Goal: Find specific page/section: Find specific page/section

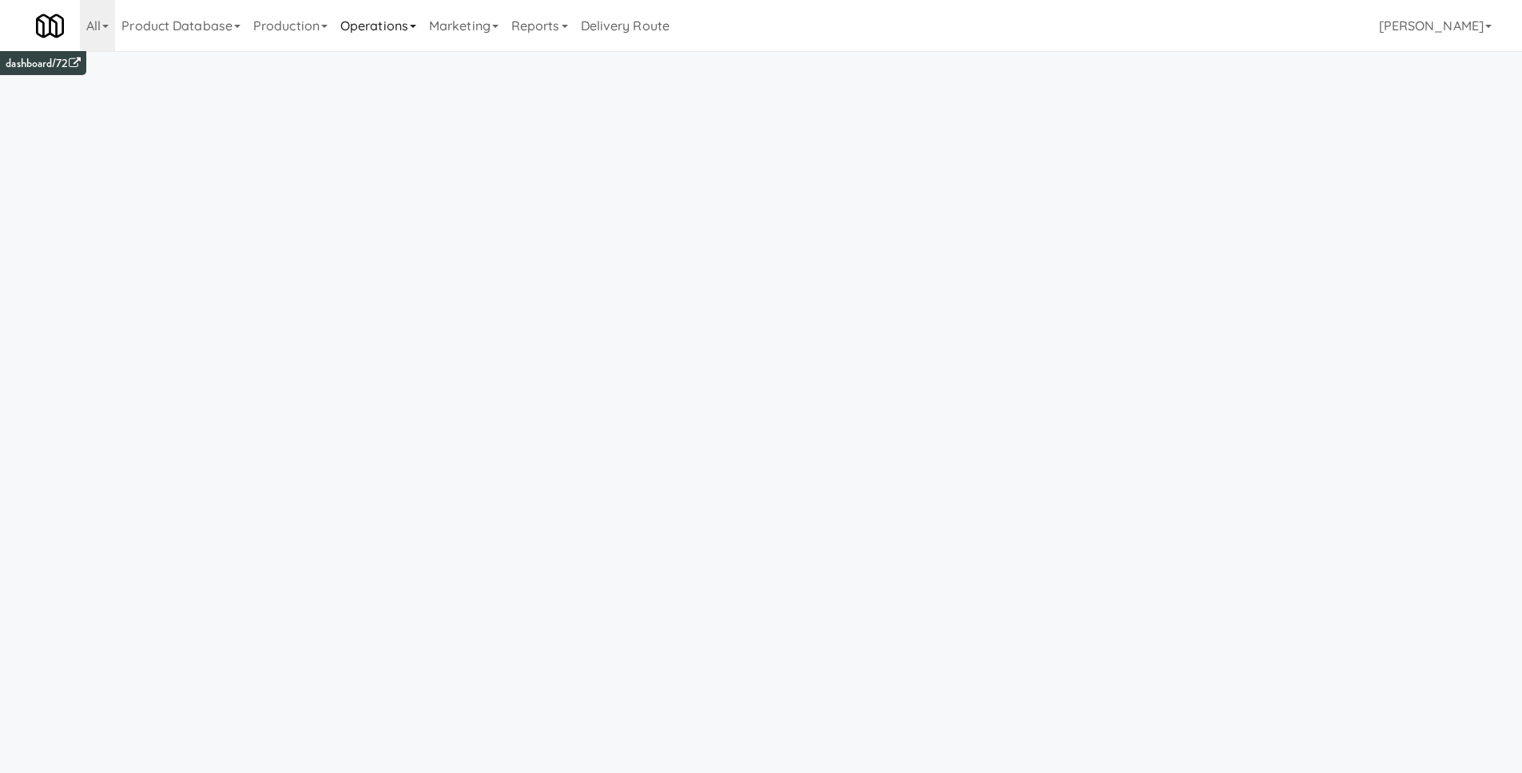
click at [370, 22] on link "Operations" at bounding box center [378, 25] width 89 height 51
click at [371, 68] on link "Sites" at bounding box center [398, 69] width 128 height 29
click at [190, 105] on input "text" at bounding box center [269, 104] width 443 height 30
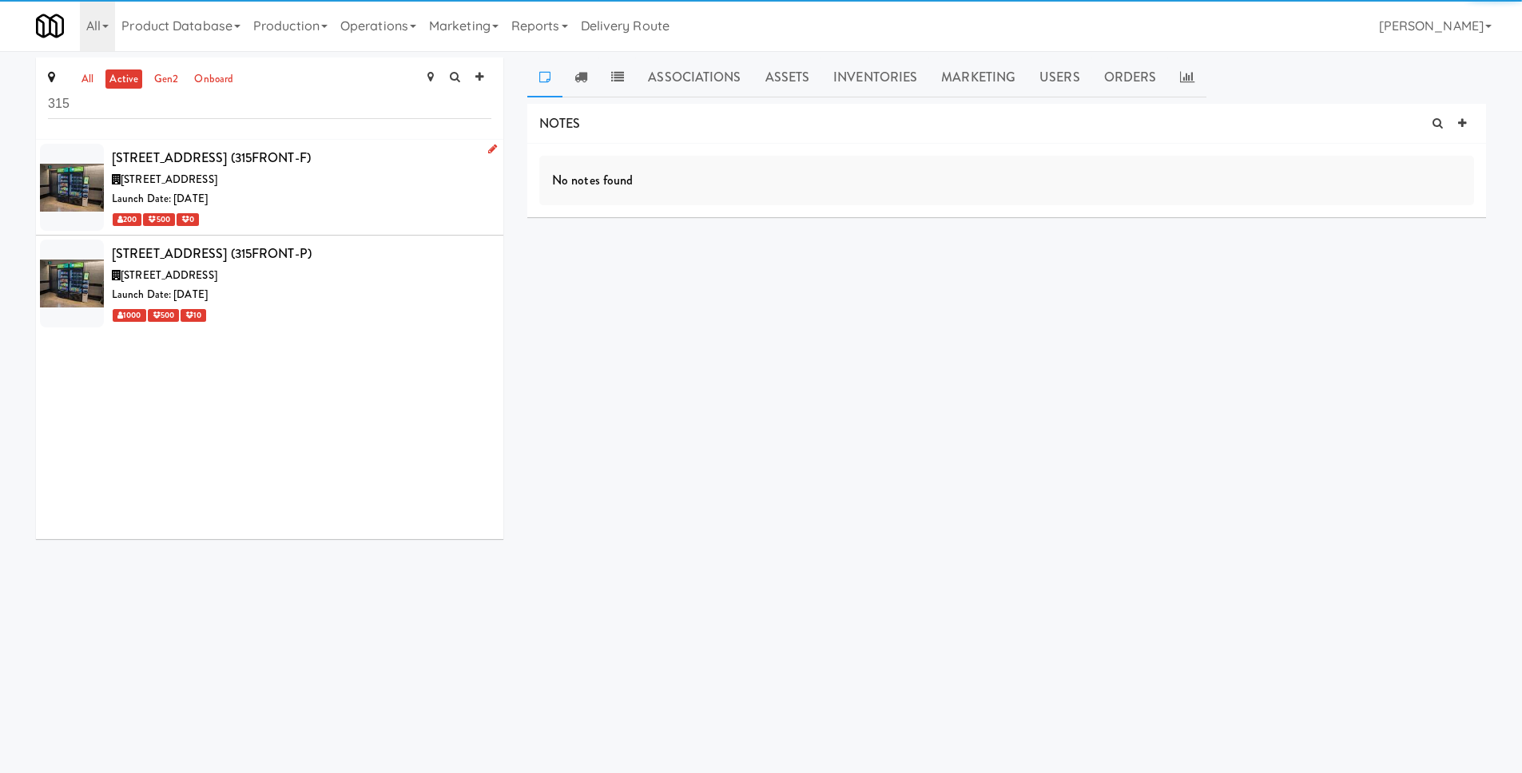
type input "315"
click at [314, 188] on div "[STREET_ADDRESS]" at bounding box center [301, 180] width 379 height 20
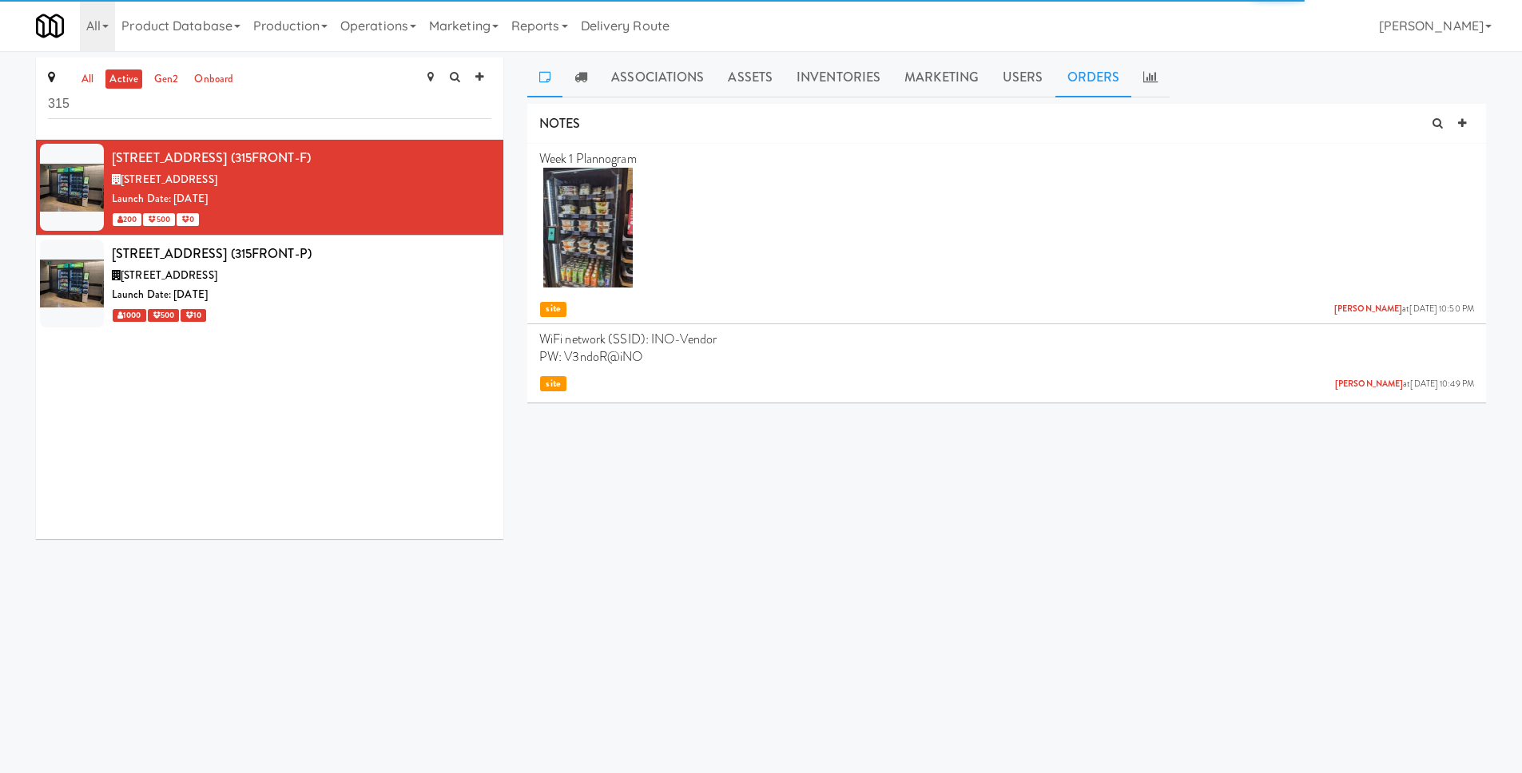
click at [1097, 84] on link "Orders" at bounding box center [1093, 78] width 77 height 40
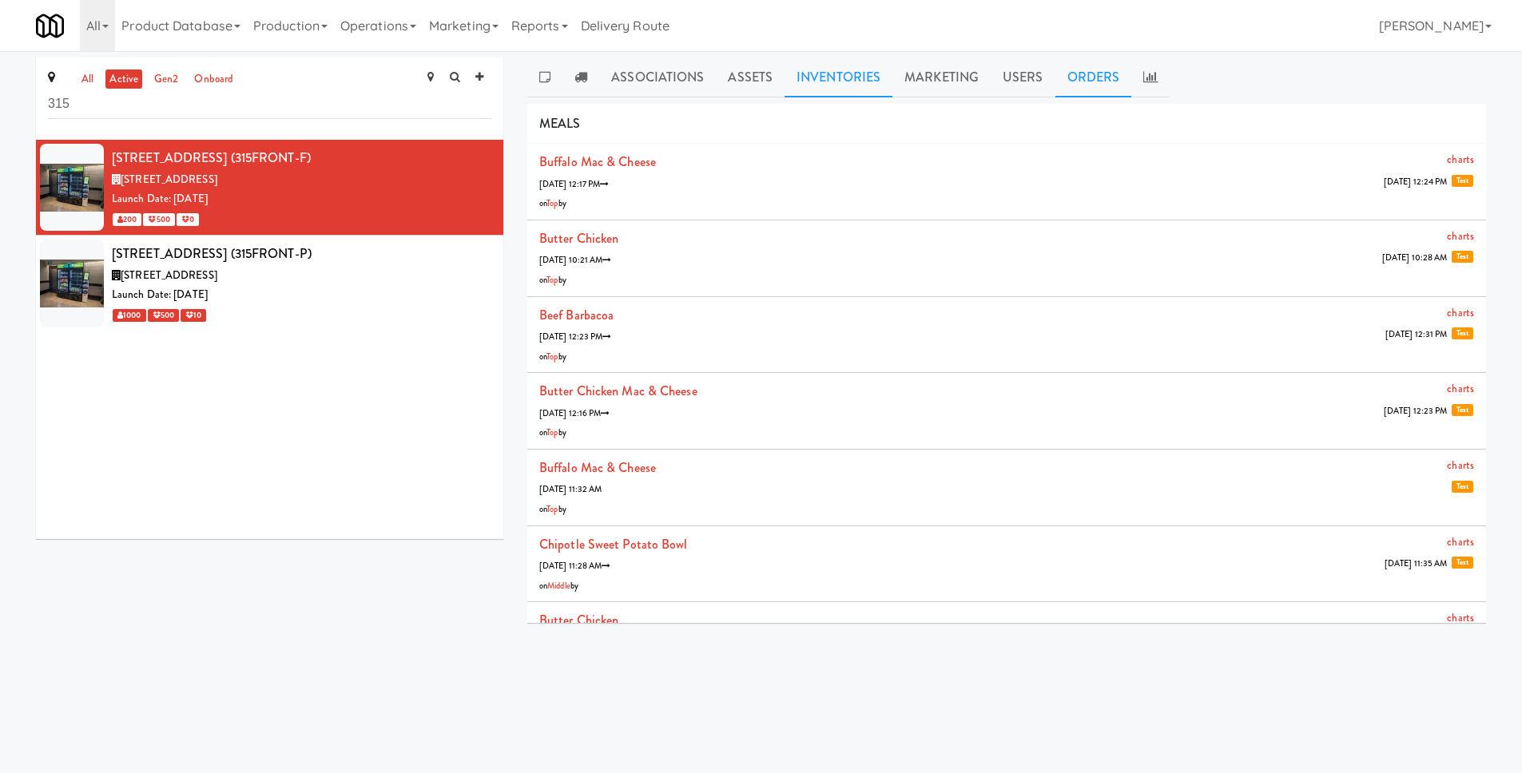
drag, startPoint x: 765, startPoint y: 88, endPoint x: 809, endPoint y: 80, distance: 44.6
click at [765, 88] on link "Assets" at bounding box center [750, 78] width 69 height 40
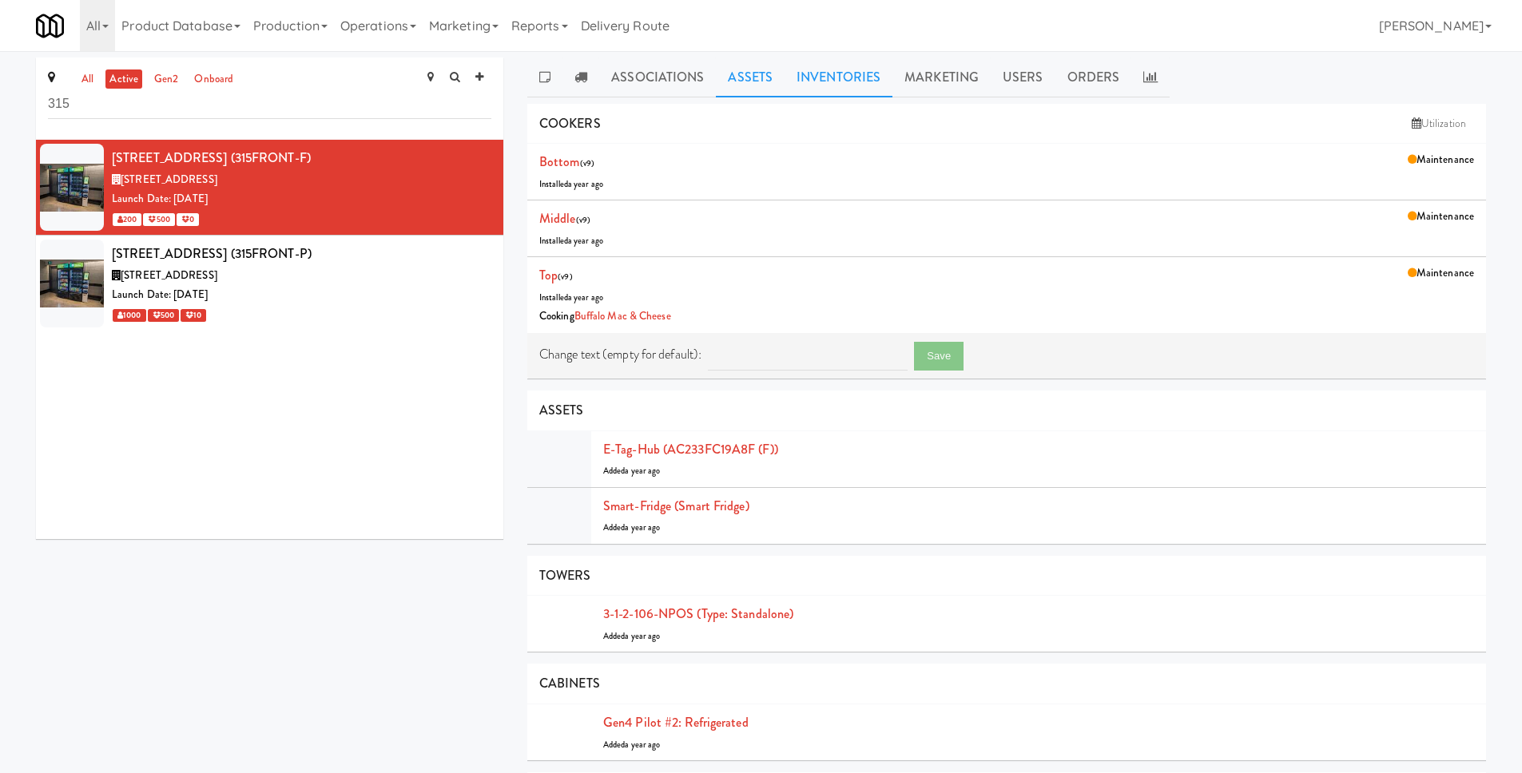
click at [823, 79] on link "Inventories" at bounding box center [838, 78] width 108 height 40
